Goal: Check status: Check status

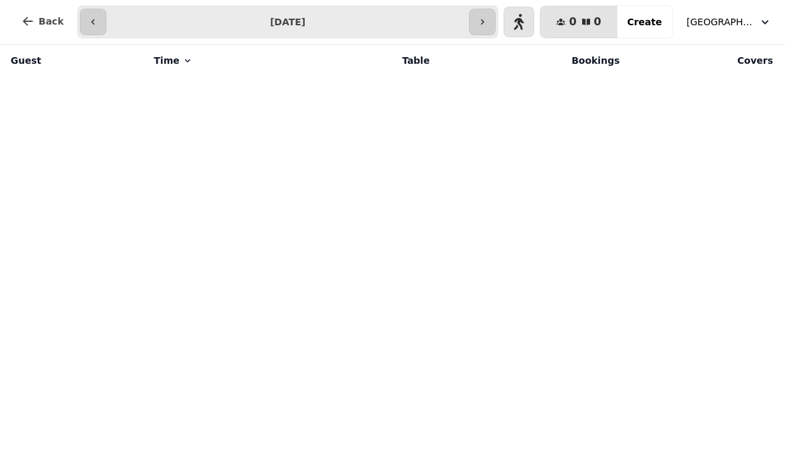
click at [486, 23] on icon "button" at bounding box center [482, 22] width 11 height 11
click at [518, 20] on button "button" at bounding box center [518, 22] width 27 height 27
click at [530, 19] on button "button" at bounding box center [518, 22] width 27 height 27
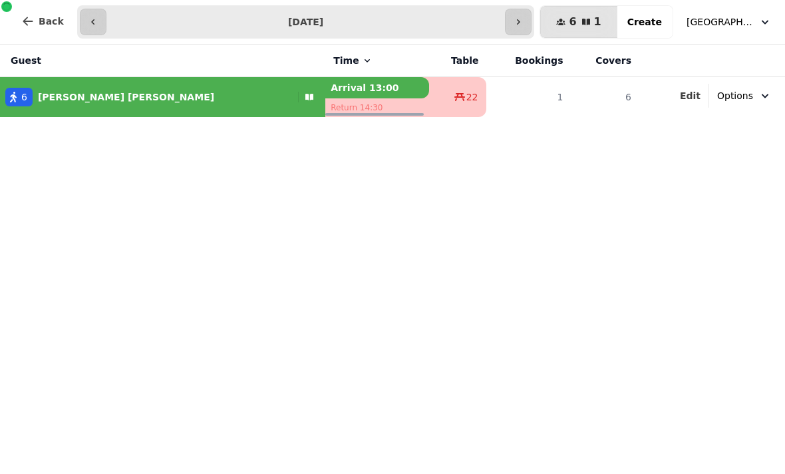
click at [523, 23] on icon "button" at bounding box center [518, 22] width 11 height 11
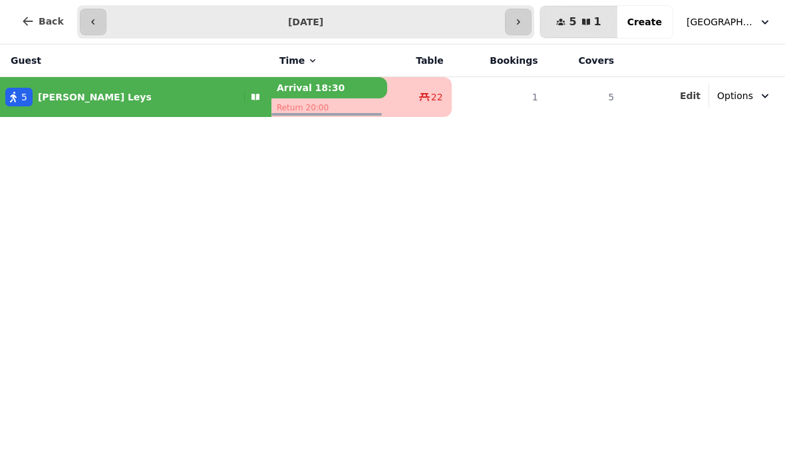
click at [94, 33] on button "button" at bounding box center [93, 22] width 27 height 27
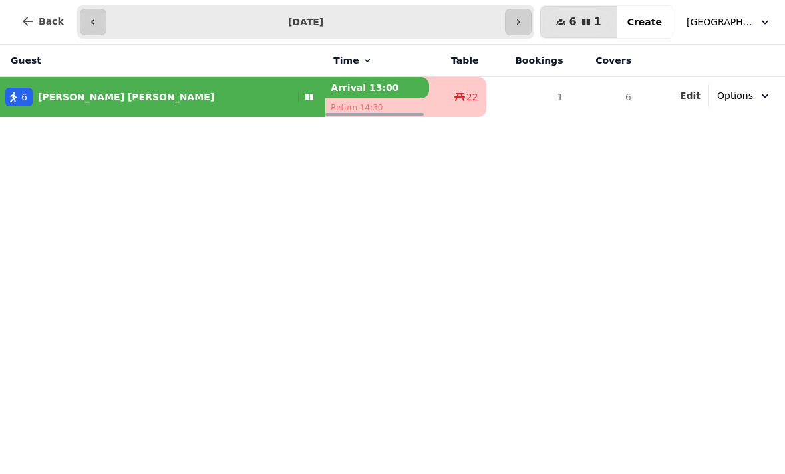
click at [89, 16] on button "button" at bounding box center [93, 22] width 27 height 27
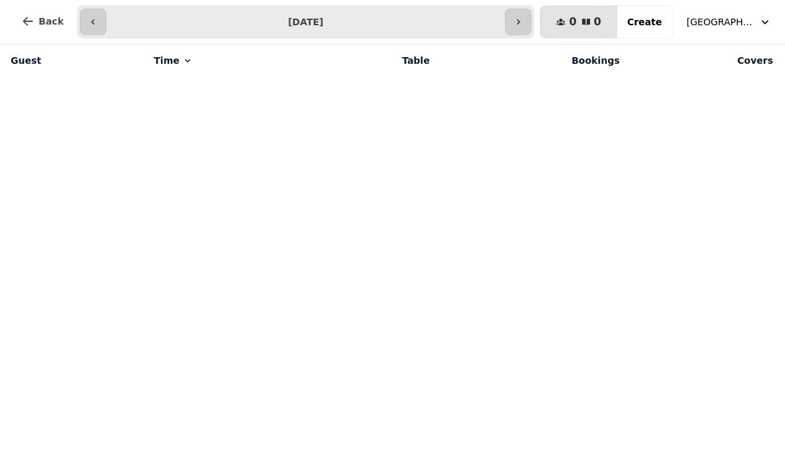
click at [109, 20] on input "**********" at bounding box center [306, 21] width 394 height 21
click at [81, 17] on button "button" at bounding box center [93, 22] width 27 height 27
click at [102, 25] on button "button" at bounding box center [93, 22] width 27 height 27
type input "**********"
click at [758, 23] on button "[GEOGRAPHIC_DATA]" at bounding box center [728, 22] width 101 height 24
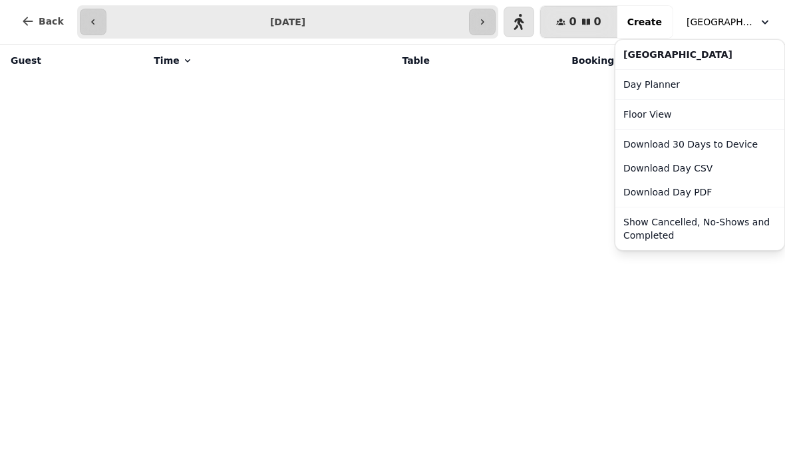
click at [645, 77] on link "Day Planner" at bounding box center [700, 85] width 164 height 24
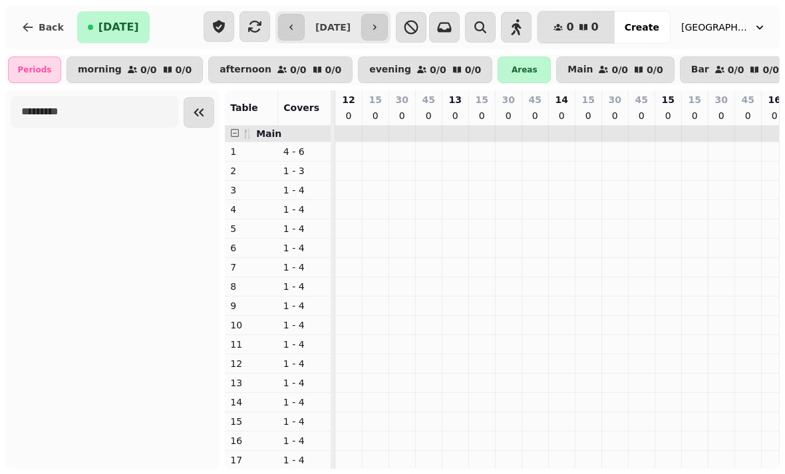
scroll to position [0, 674]
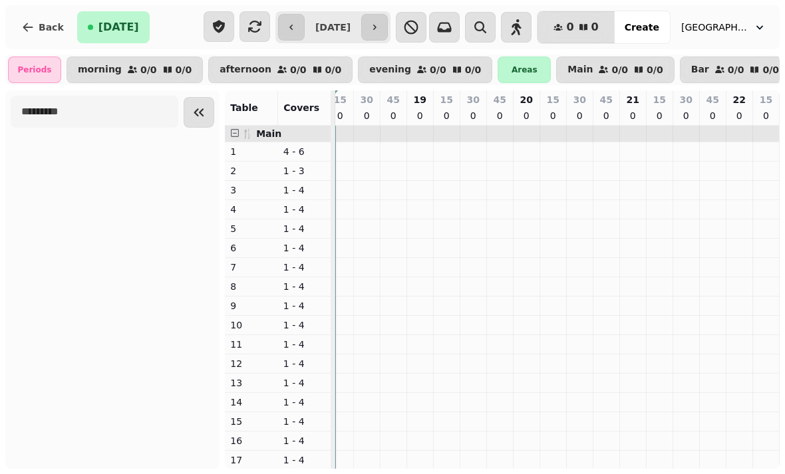
click at [762, 23] on icon "button" at bounding box center [759, 27] width 13 height 13
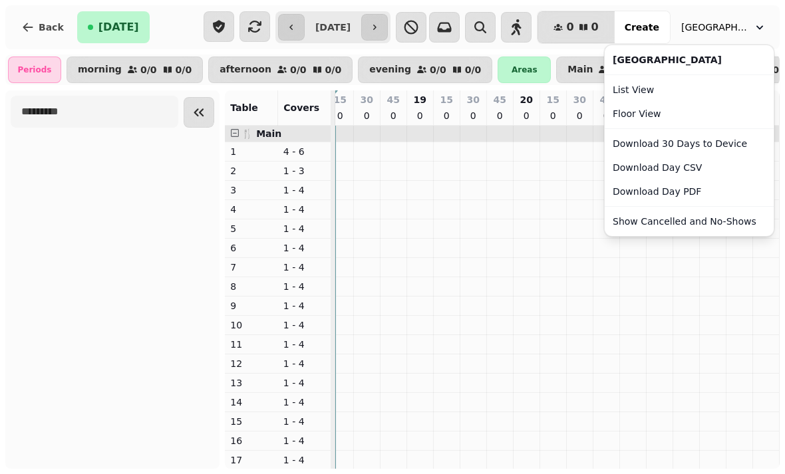
click at [658, 84] on link "List View" at bounding box center [689, 90] width 164 height 24
